Goal: Task Accomplishment & Management: Manage account settings

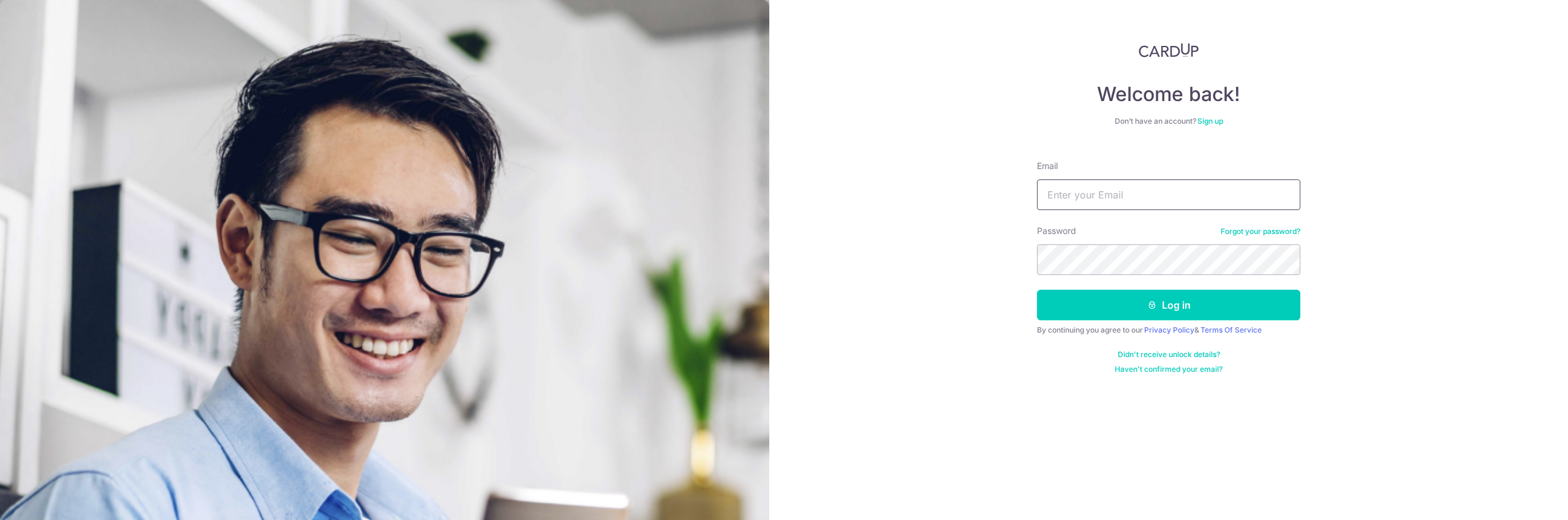
click at [1102, 195] on input "Email" at bounding box center [1169, 195] width 263 height 31
type input "[EMAIL_ADDRESS][DOMAIN_NAME]"
click at [1156, 305] on button "Log in" at bounding box center [1169, 305] width 263 height 31
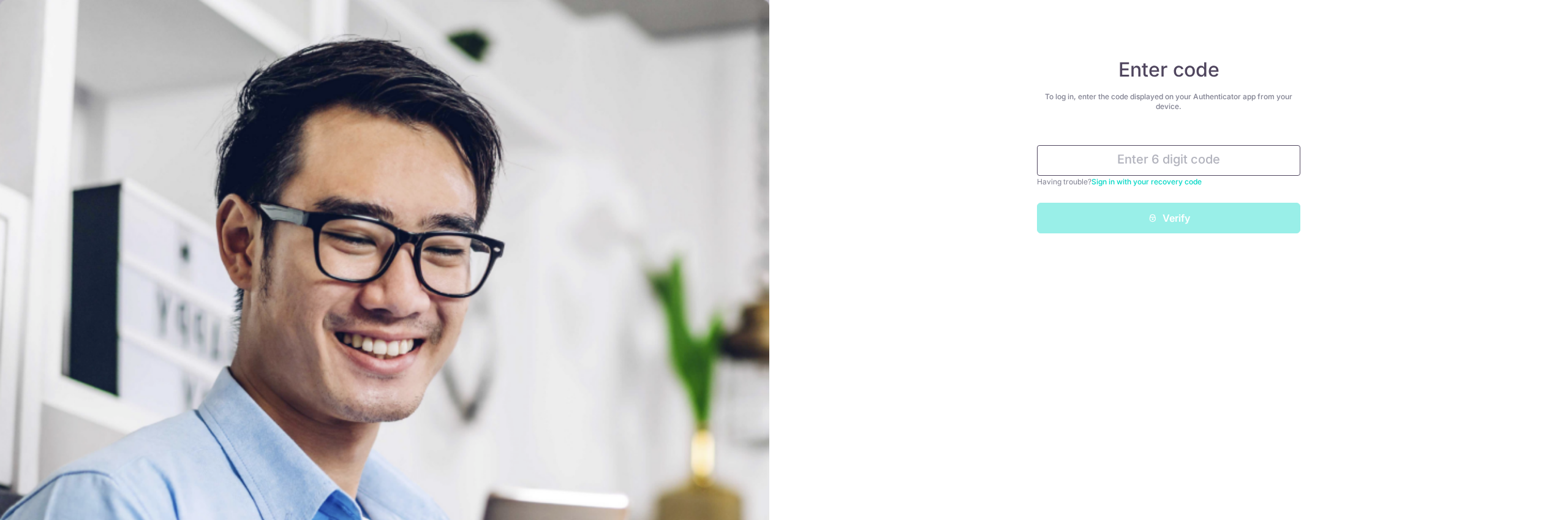
click at [1120, 159] on input "text" at bounding box center [1169, 160] width 263 height 31
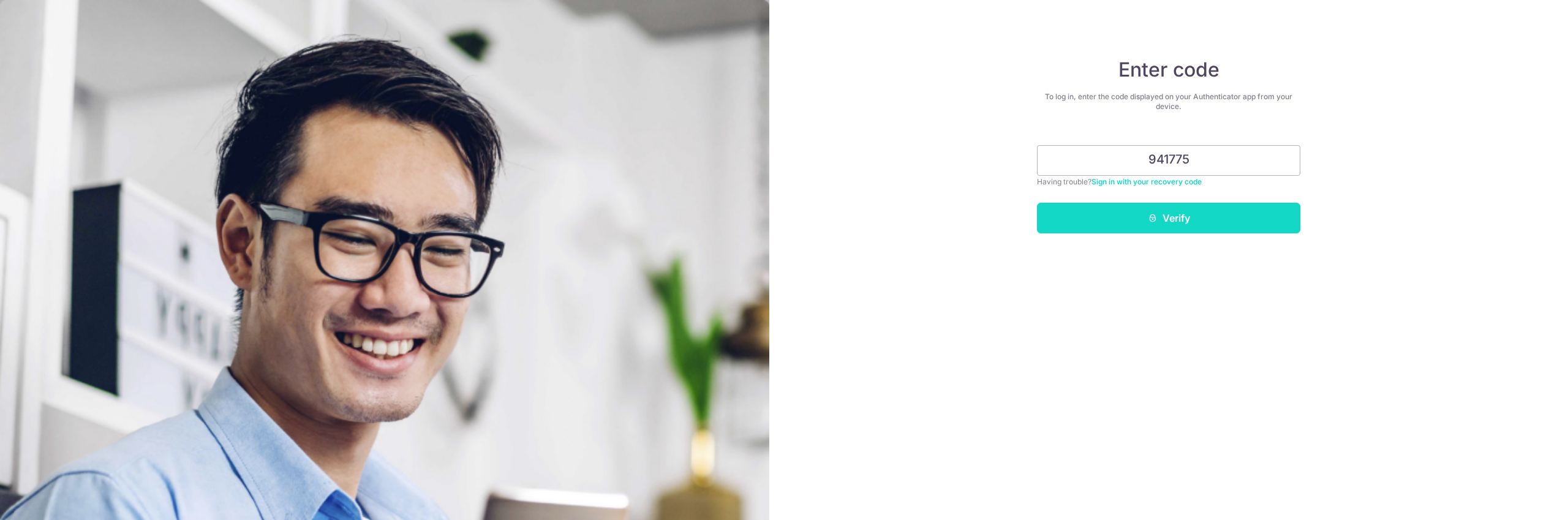
type input "941775"
click at [1184, 220] on button "Verify" at bounding box center [1169, 218] width 263 height 31
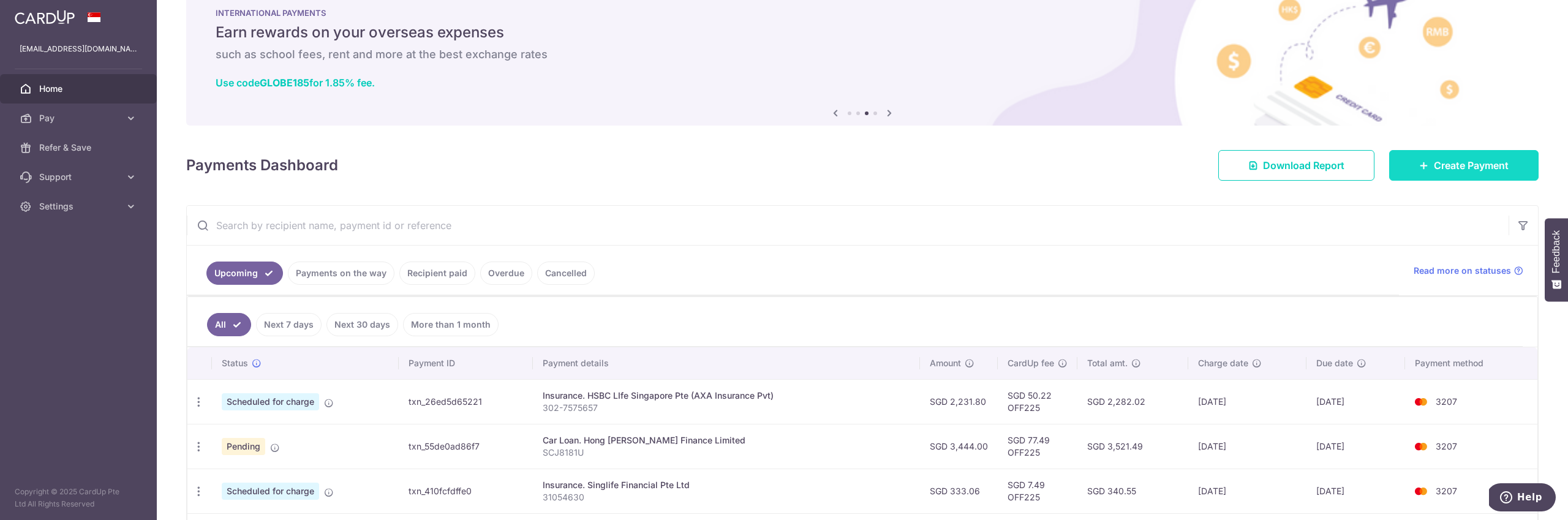
scroll to position [29, 0]
click at [1403, 168] on link "Create Payment" at bounding box center [1464, 167] width 150 height 31
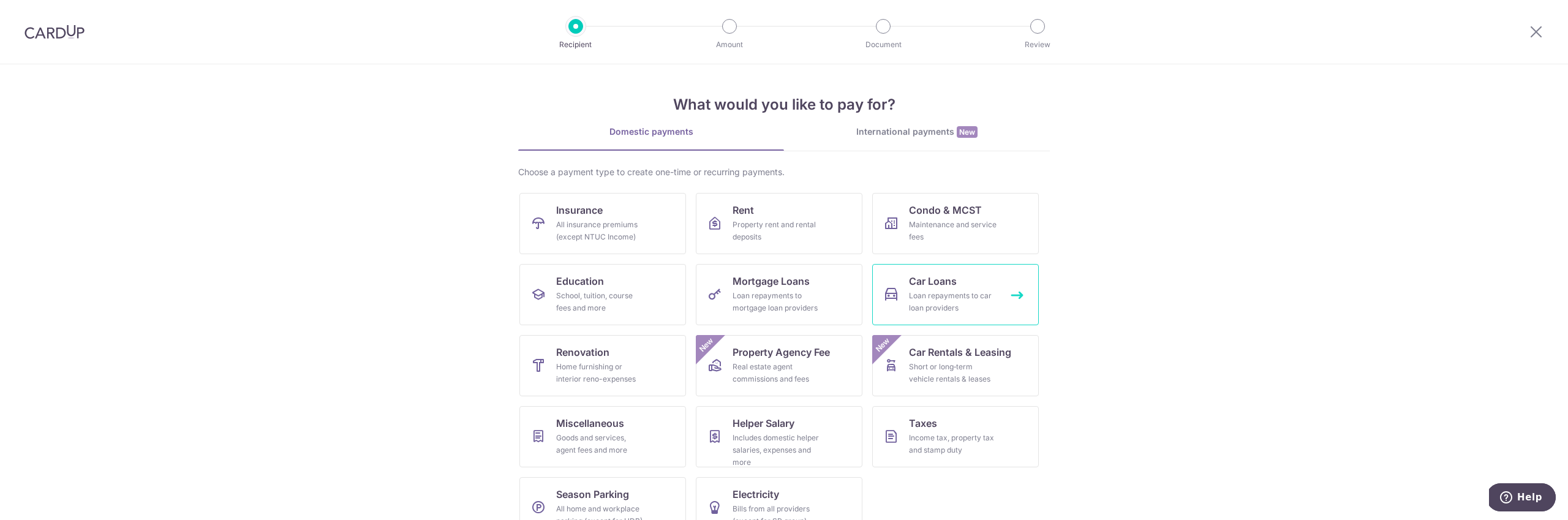
scroll to position [28, 0]
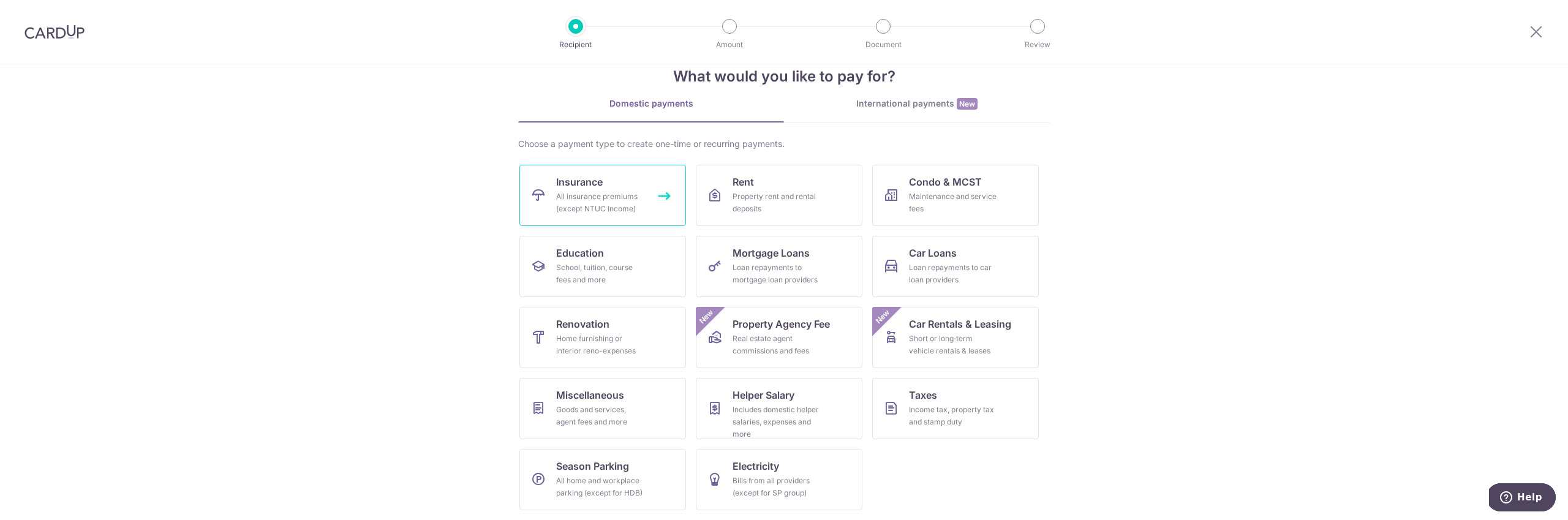
click at [613, 191] on div "All insurance premiums (except NTUC Income)" at bounding box center [600, 203] width 88 height 25
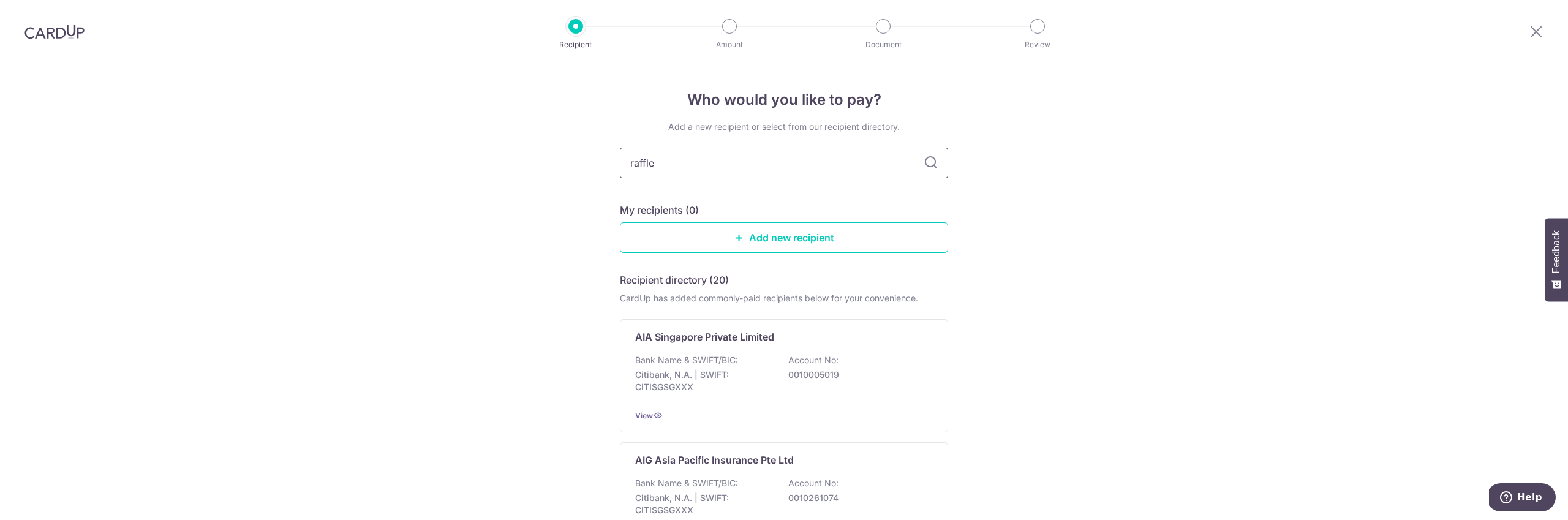
type input "raffles"
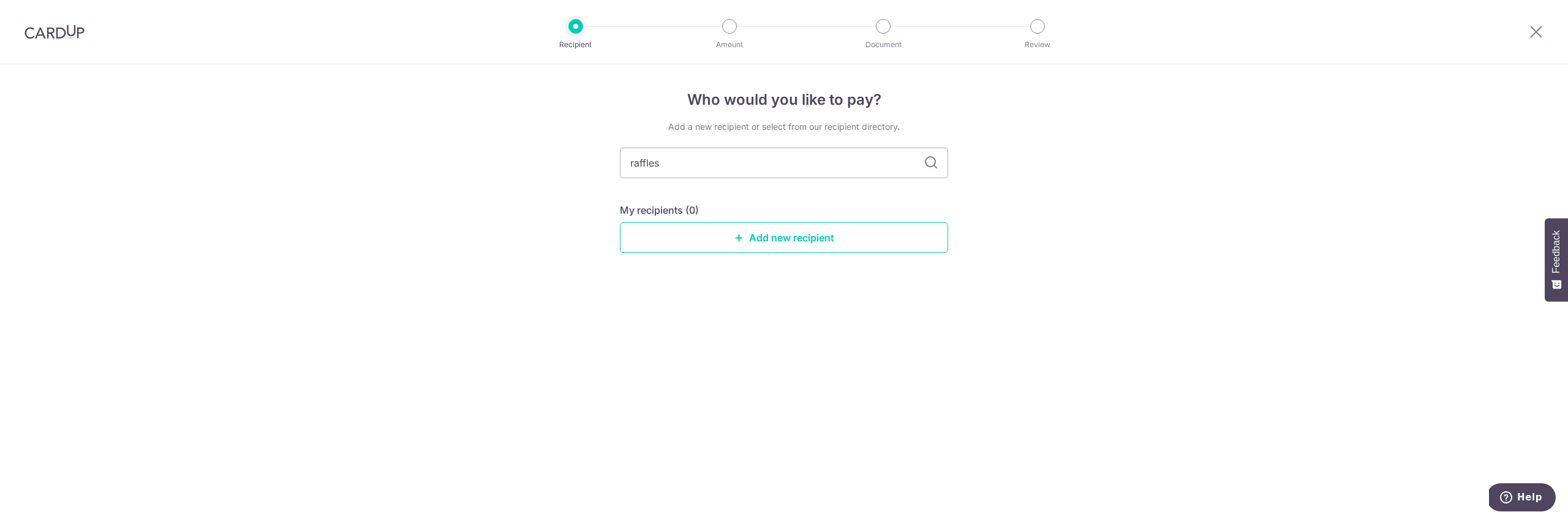
drag, startPoint x: 844, startPoint y: 169, endPoint x: 584, endPoint y: 132, distance: 262.6
click at [584, 132] on div "Who would you like to pay? Add a new recipient or select from our recipient dir…" at bounding box center [784, 292] width 1568 height 456
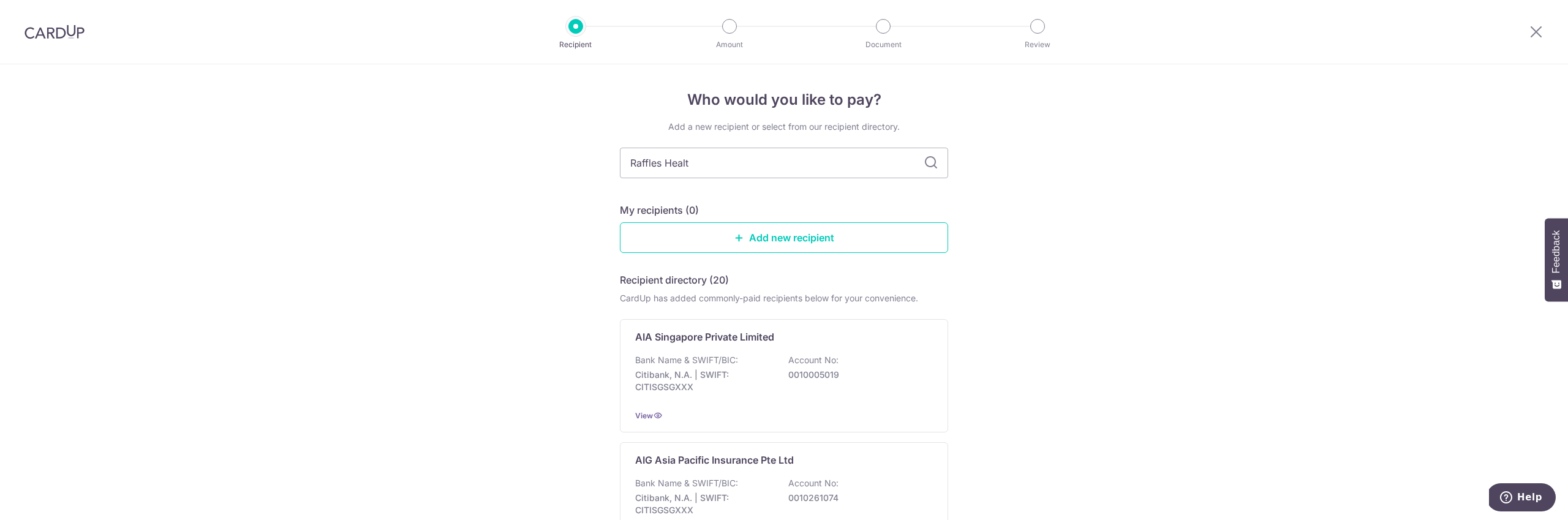
type input "Raffles Health"
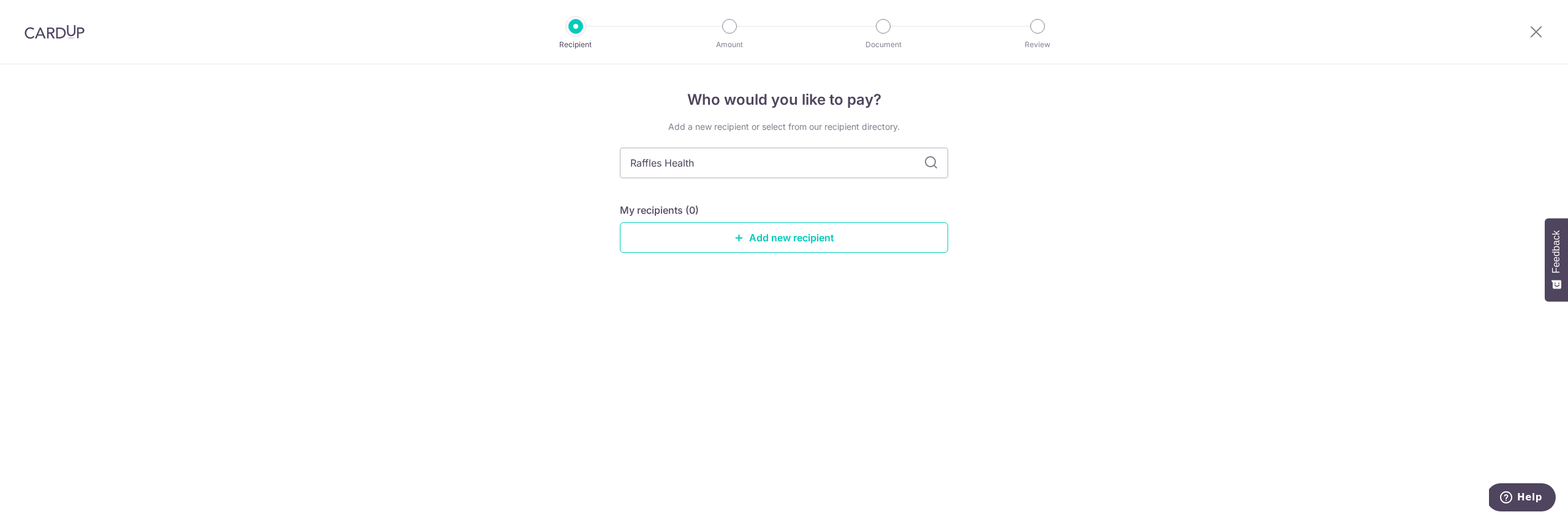
drag, startPoint x: 712, startPoint y: 156, endPoint x: 522, endPoint y: 120, distance: 193.4
click at [522, 120] on div "Who would you like to pay? Add a new recipient or select from our recipient dir…" at bounding box center [784, 292] width 1568 height 456
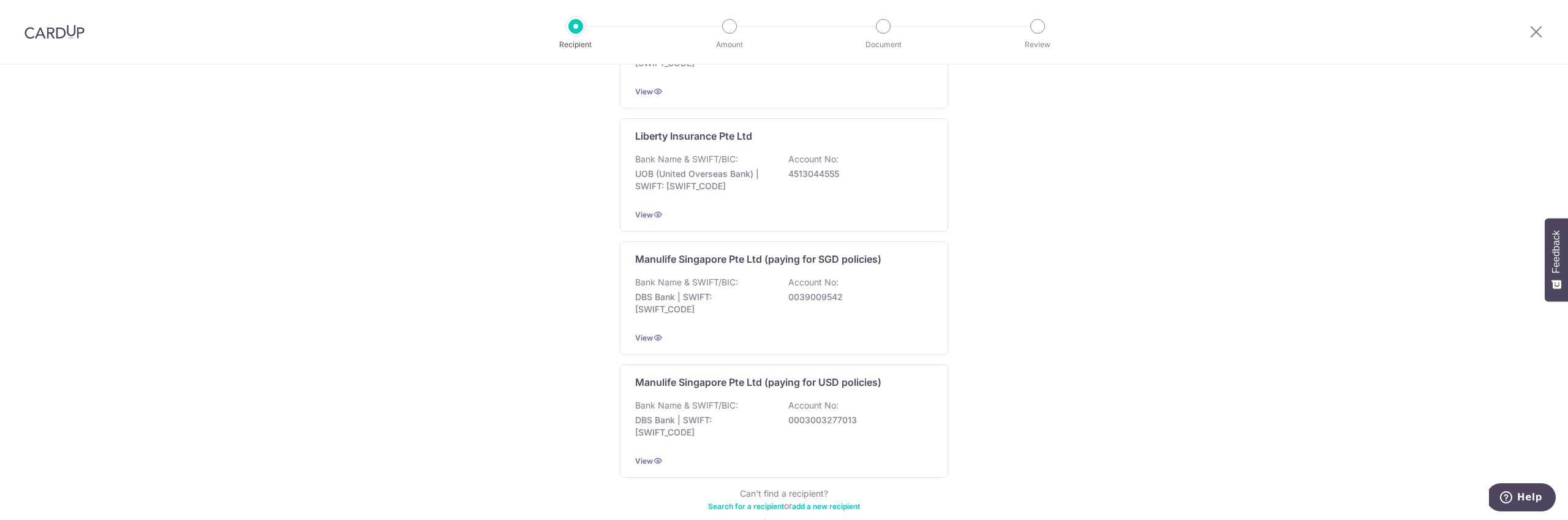
scroll to position [1152, 0]
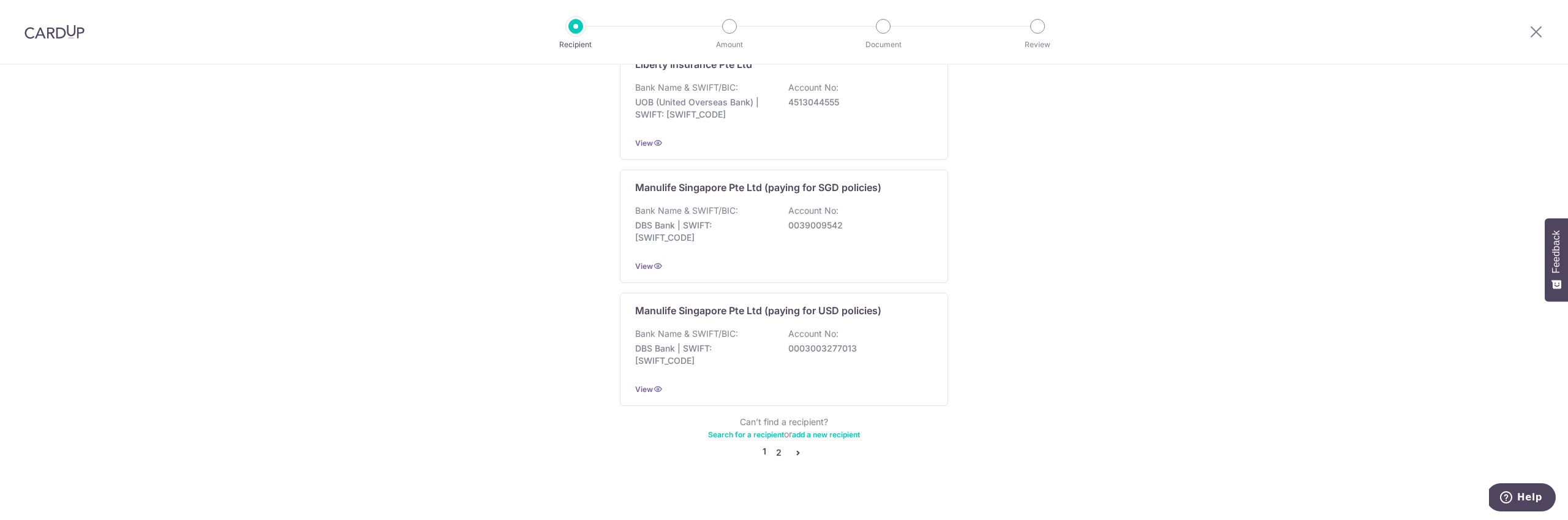
click at [777, 445] on link "2" at bounding box center [779, 453] width 15 height 15
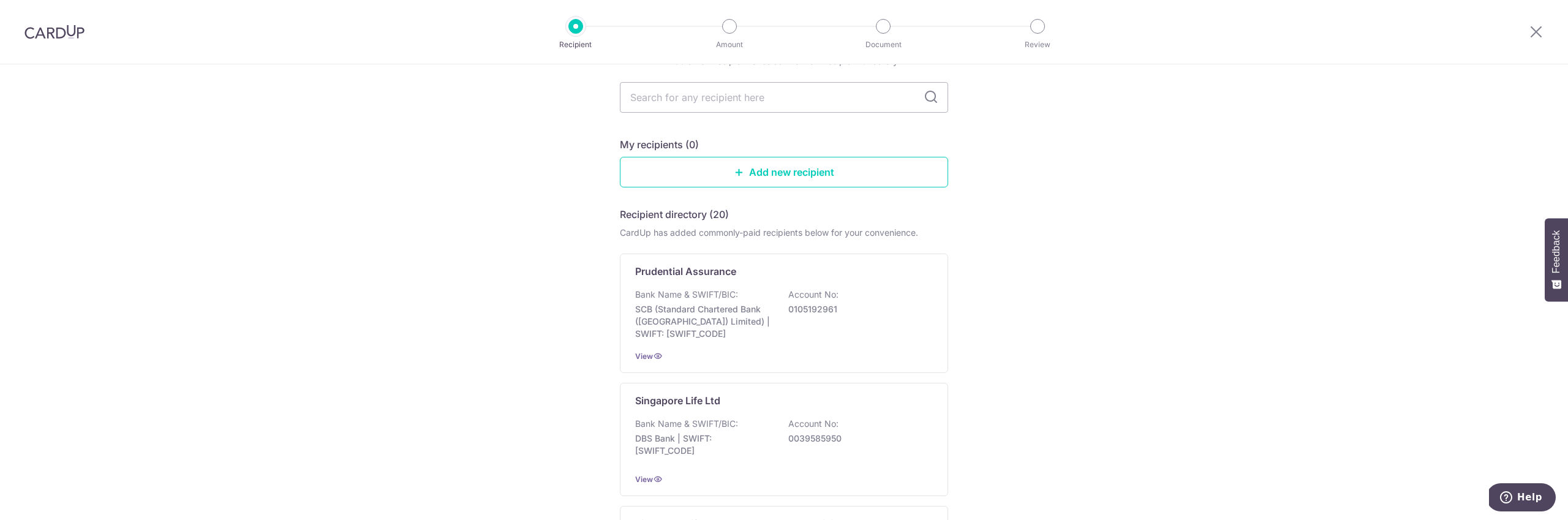
scroll to position [0, 0]
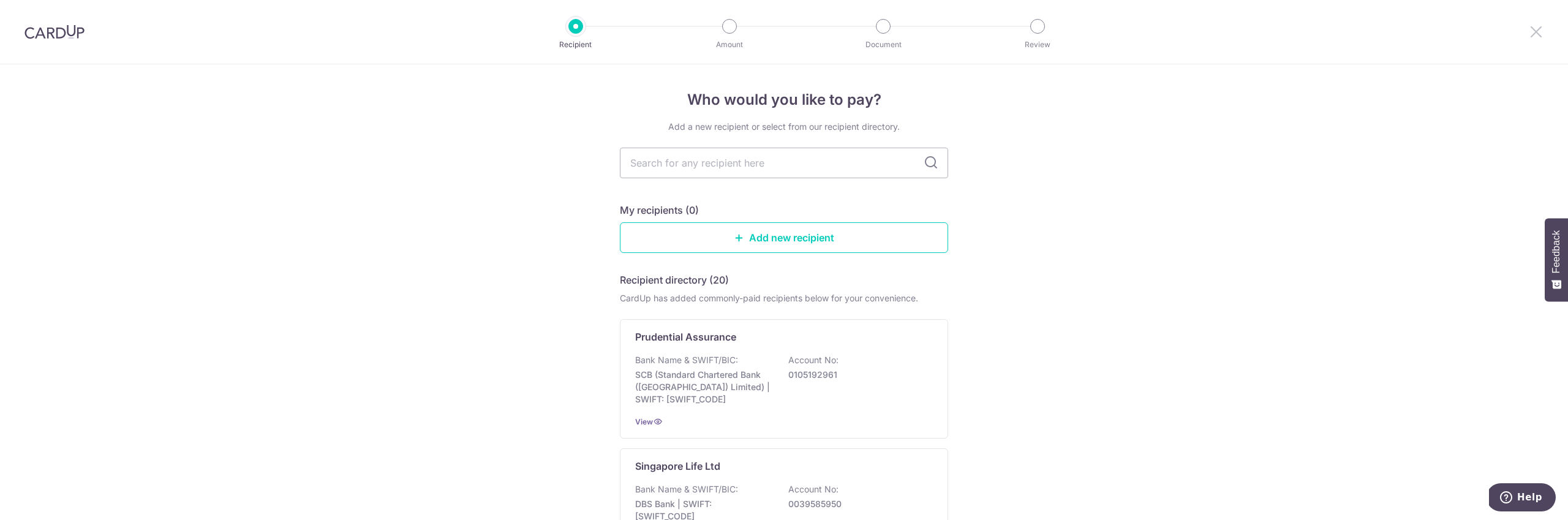
click at [1531, 35] on icon at bounding box center [1537, 31] width 15 height 15
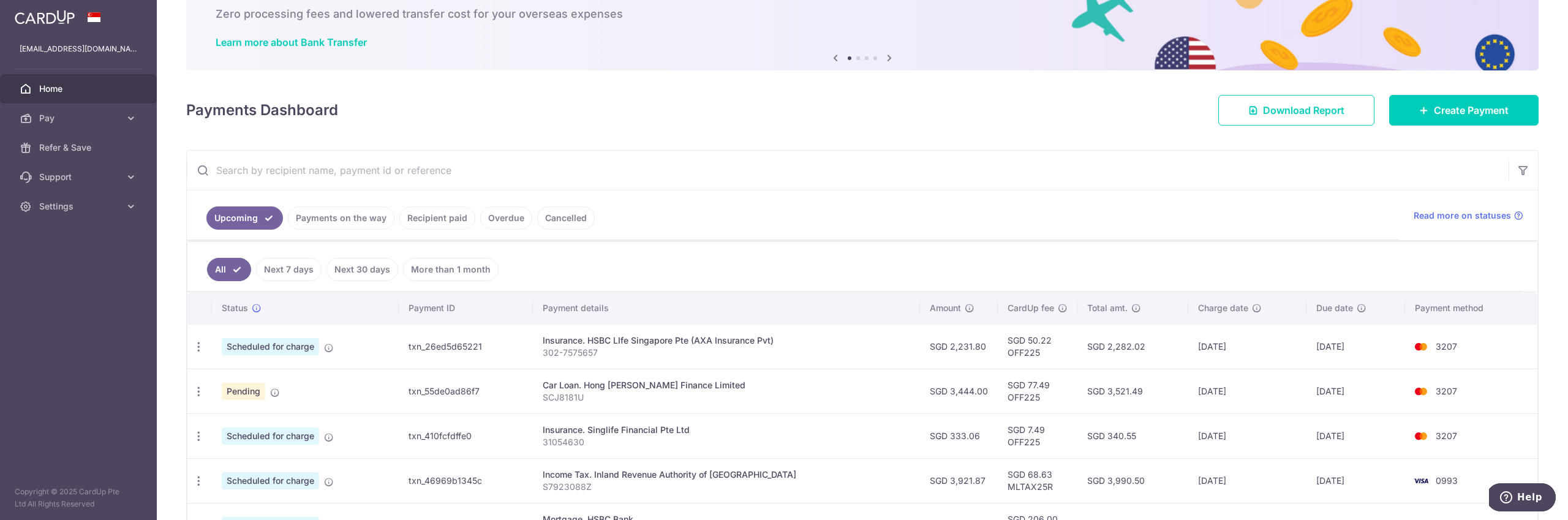
scroll to position [83, 0]
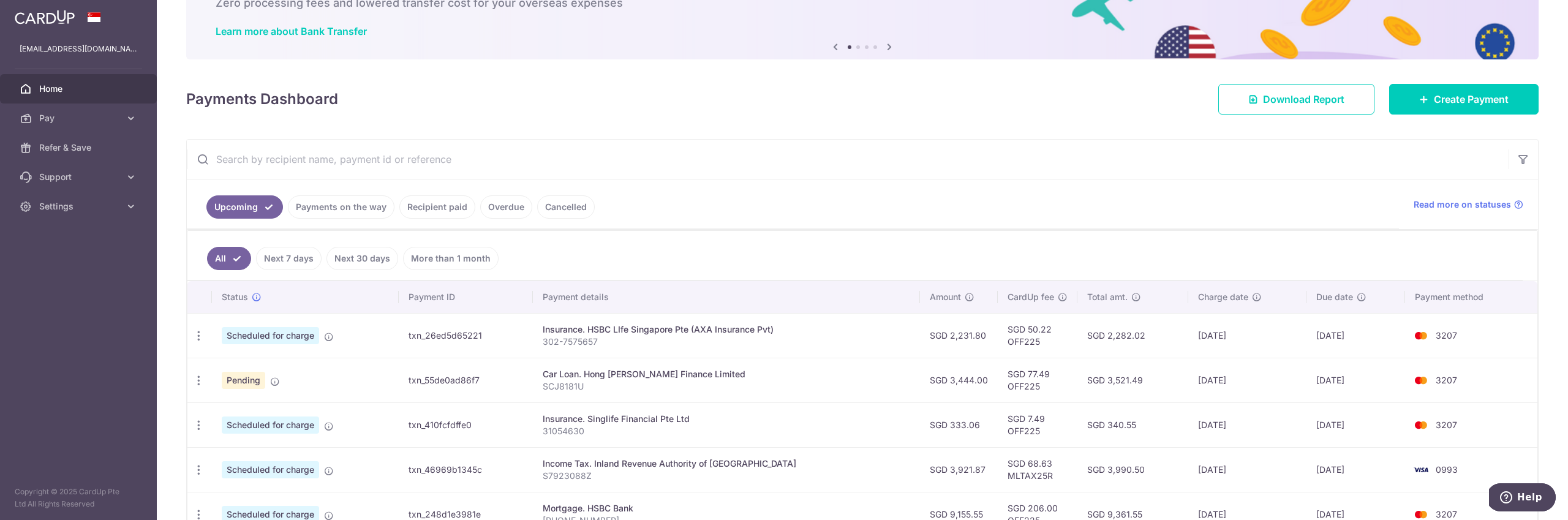
click at [421, 160] on input "text" at bounding box center [848, 159] width 1322 height 39
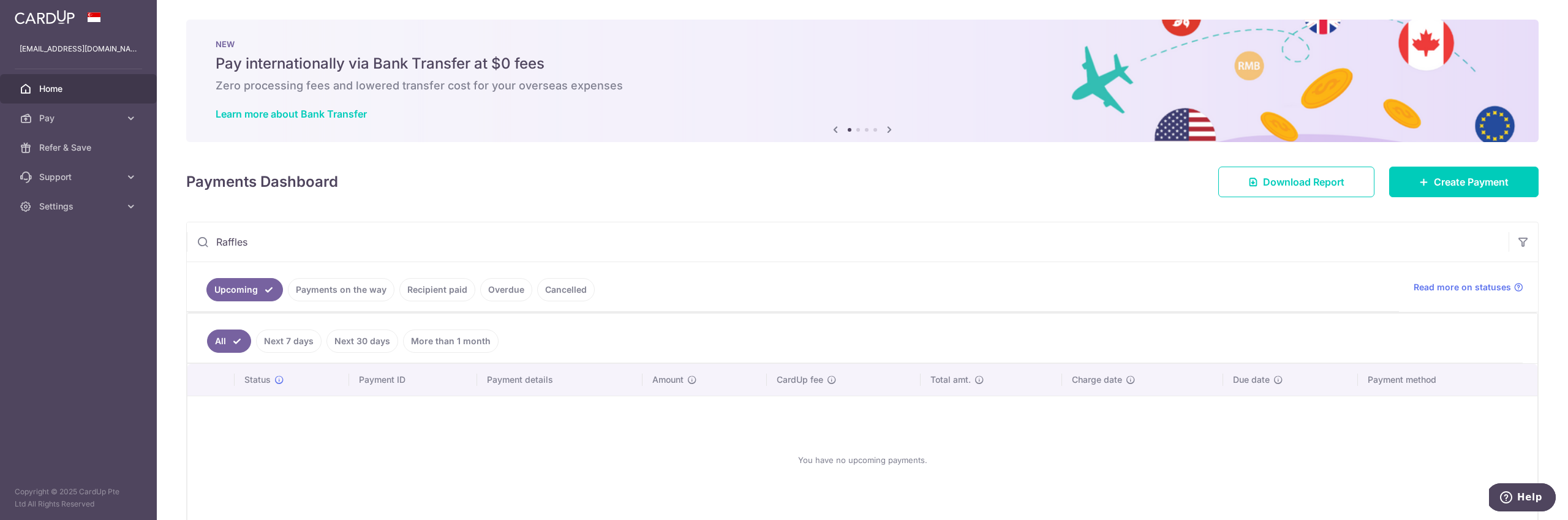
type input "Raffles"
click at [457, 289] on link "Recipient paid" at bounding box center [437, 290] width 76 height 23
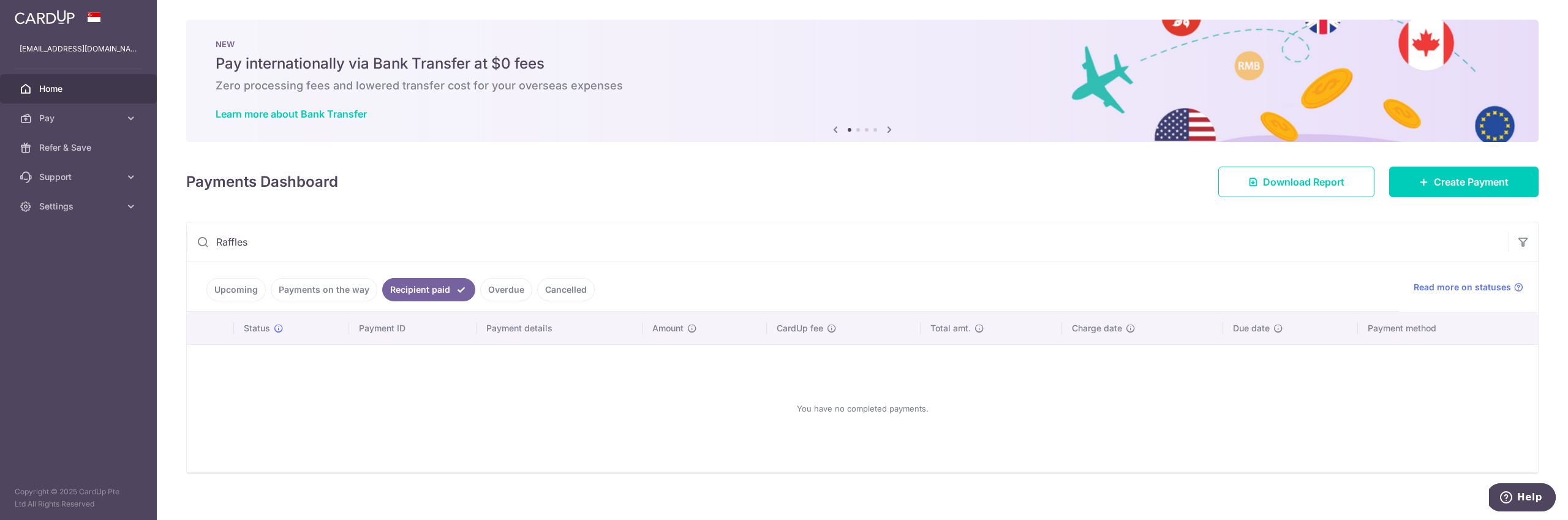
click at [502, 287] on link "Overdue" at bounding box center [507, 290] width 52 height 23
click at [558, 292] on link "Cancelled" at bounding box center [566, 290] width 58 height 23
drag, startPoint x: 422, startPoint y: 287, endPoint x: 416, endPoint y: 287, distance: 6.0
click at [422, 287] on link "Recipient paid" at bounding box center [420, 290] width 76 height 23
click at [55, 215] on link "Settings" at bounding box center [79, 206] width 157 height 29
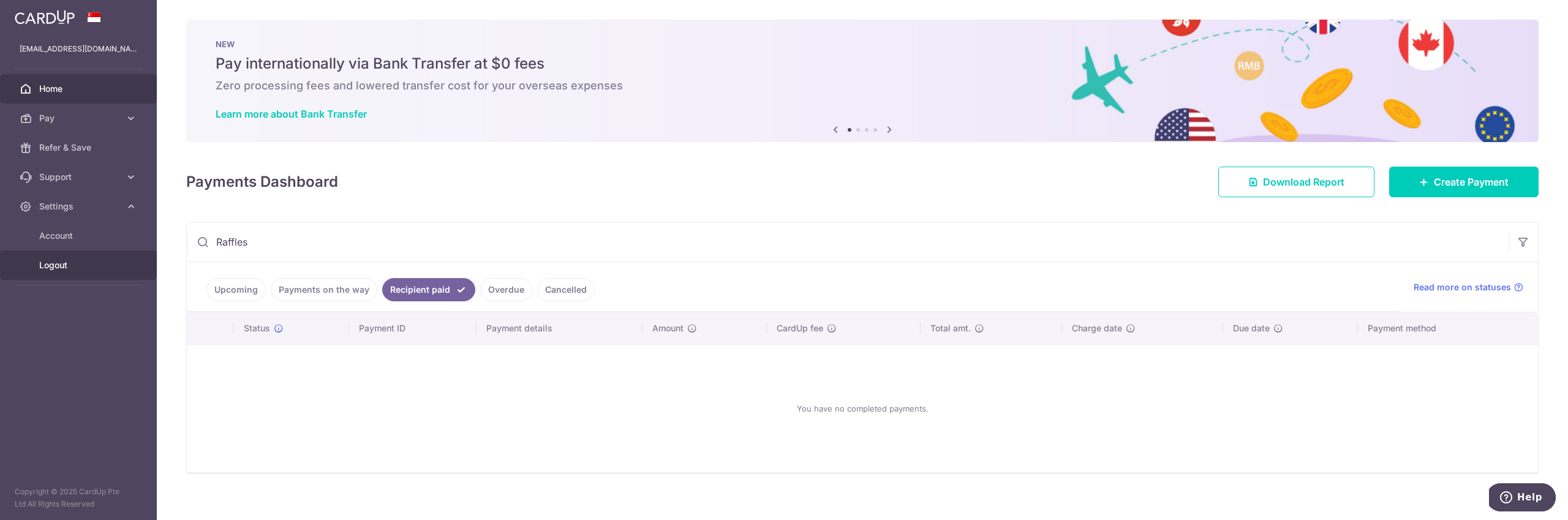
click at [53, 262] on span "Logout" at bounding box center [79, 265] width 81 height 12
